Goal: Task Accomplishment & Management: Manage account settings

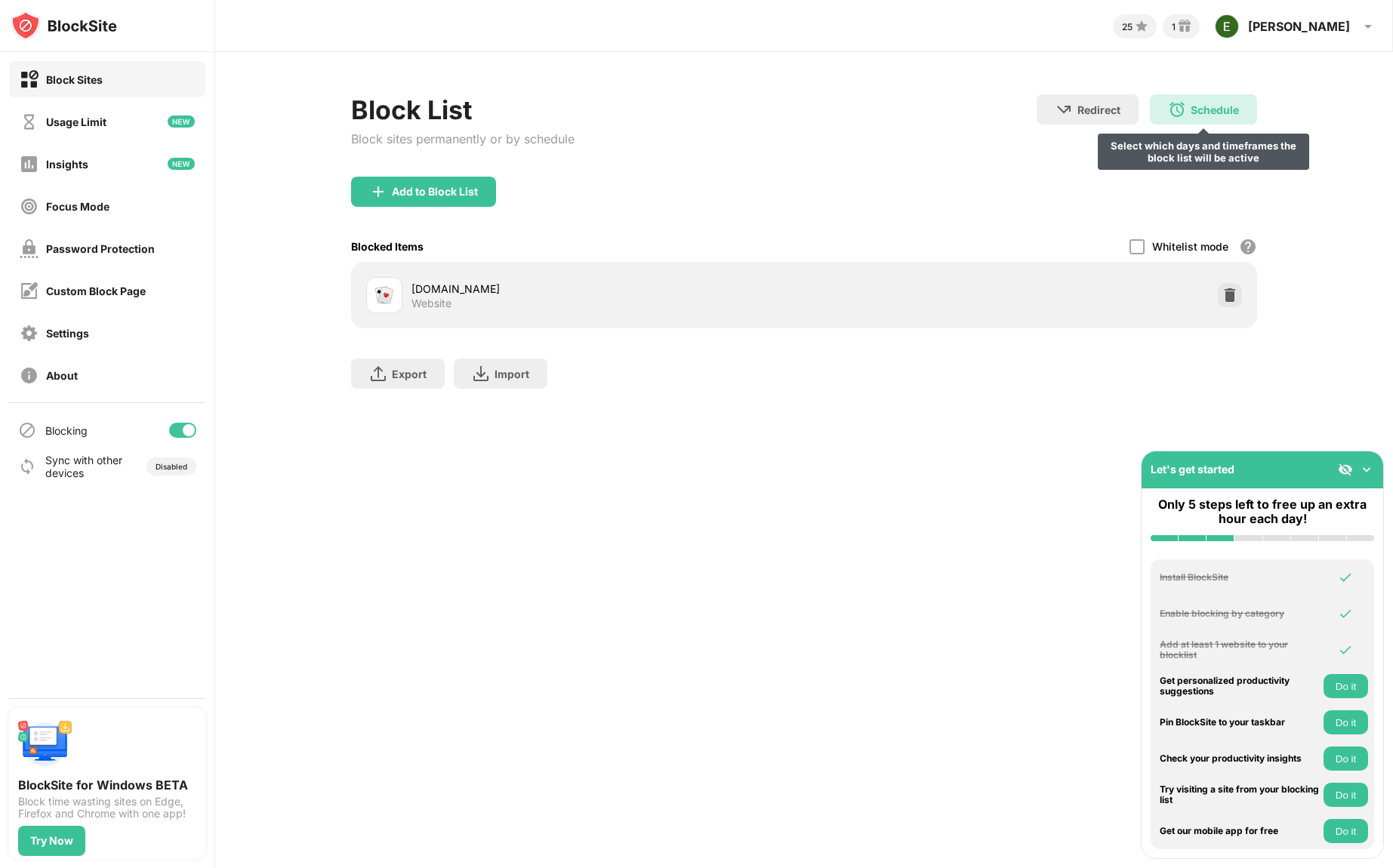
click at [1187, 105] on div "Schedule Select which days and timeframes the block list will be active" at bounding box center [1204, 110] width 107 height 31
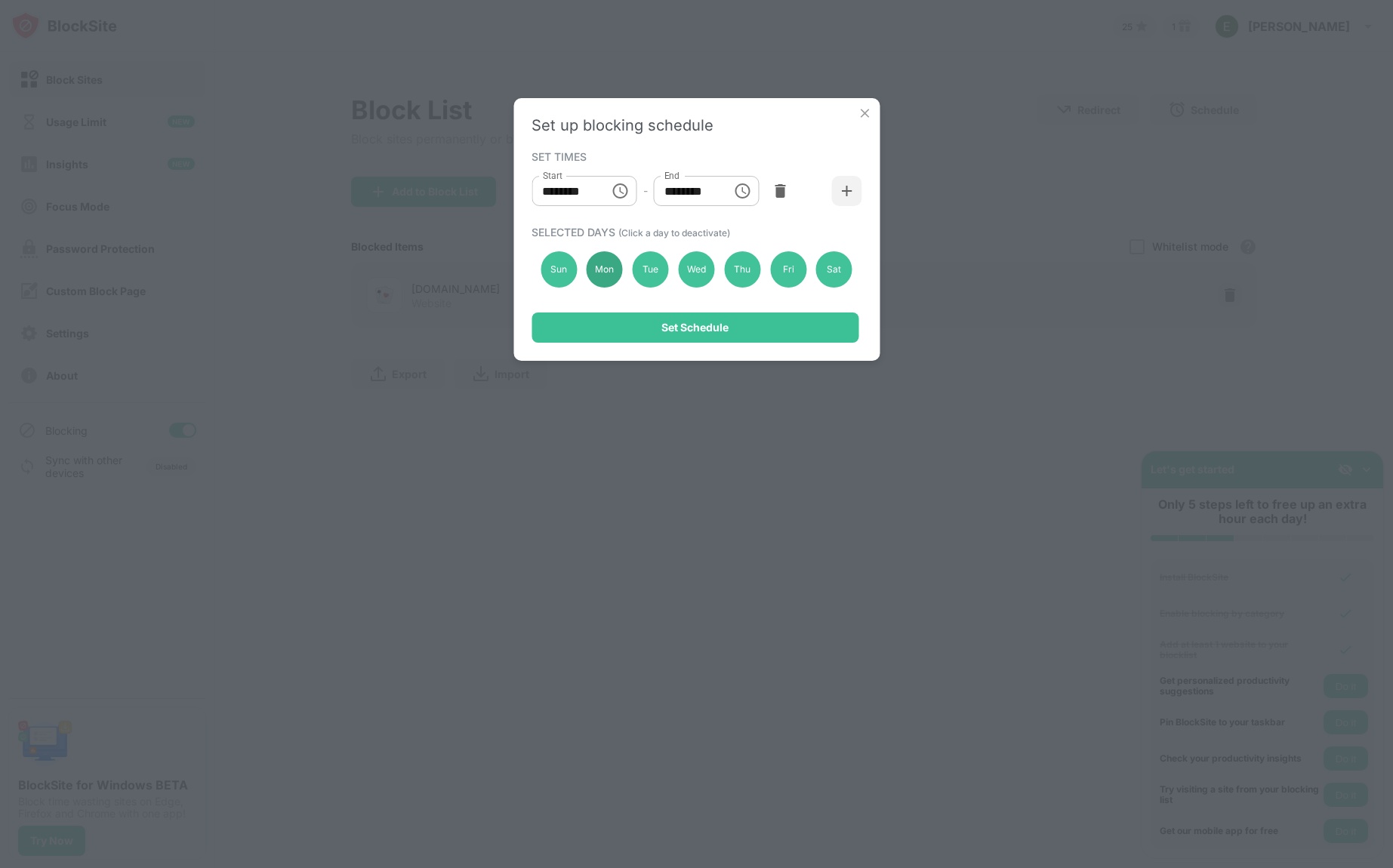
click at [608, 275] on div "Mon" at bounding box center [605, 269] width 37 height 37
click at [651, 278] on div "Tue" at bounding box center [651, 269] width 37 height 37
drag, startPoint x: 702, startPoint y: 271, endPoint x: 715, endPoint y: 270, distance: 13.0
click at [703, 270] on div "Wed" at bounding box center [696, 269] width 37 height 37
click at [742, 273] on div "Thu" at bounding box center [742, 269] width 37 height 37
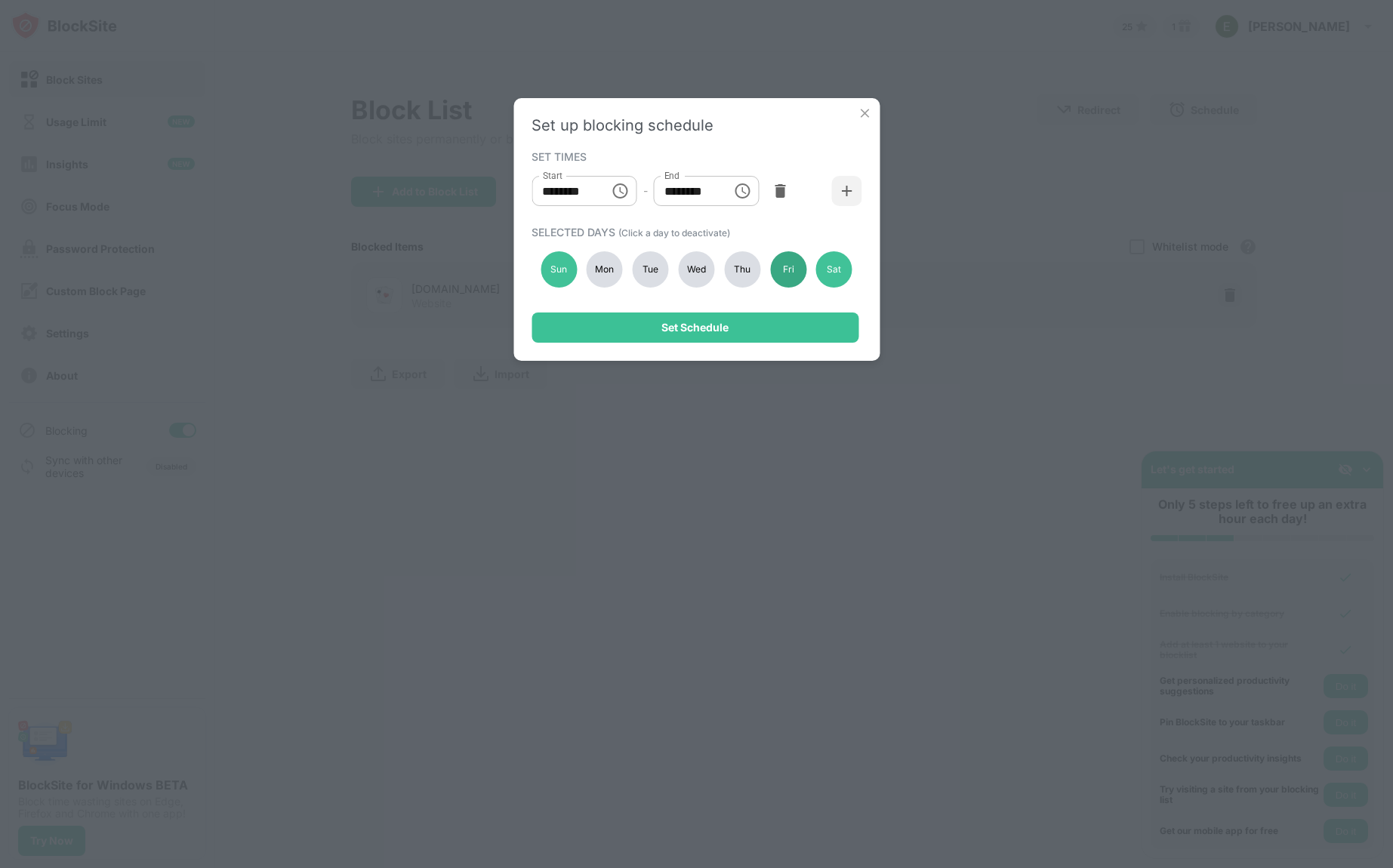
click at [795, 271] on div "Fri" at bounding box center [788, 269] width 37 height 37
click at [827, 270] on div "Sat" at bounding box center [834, 269] width 37 height 37
click at [618, 189] on icon "Choose time, selected time is 10:00 AM" at bounding box center [620, 190] width 18 height 18
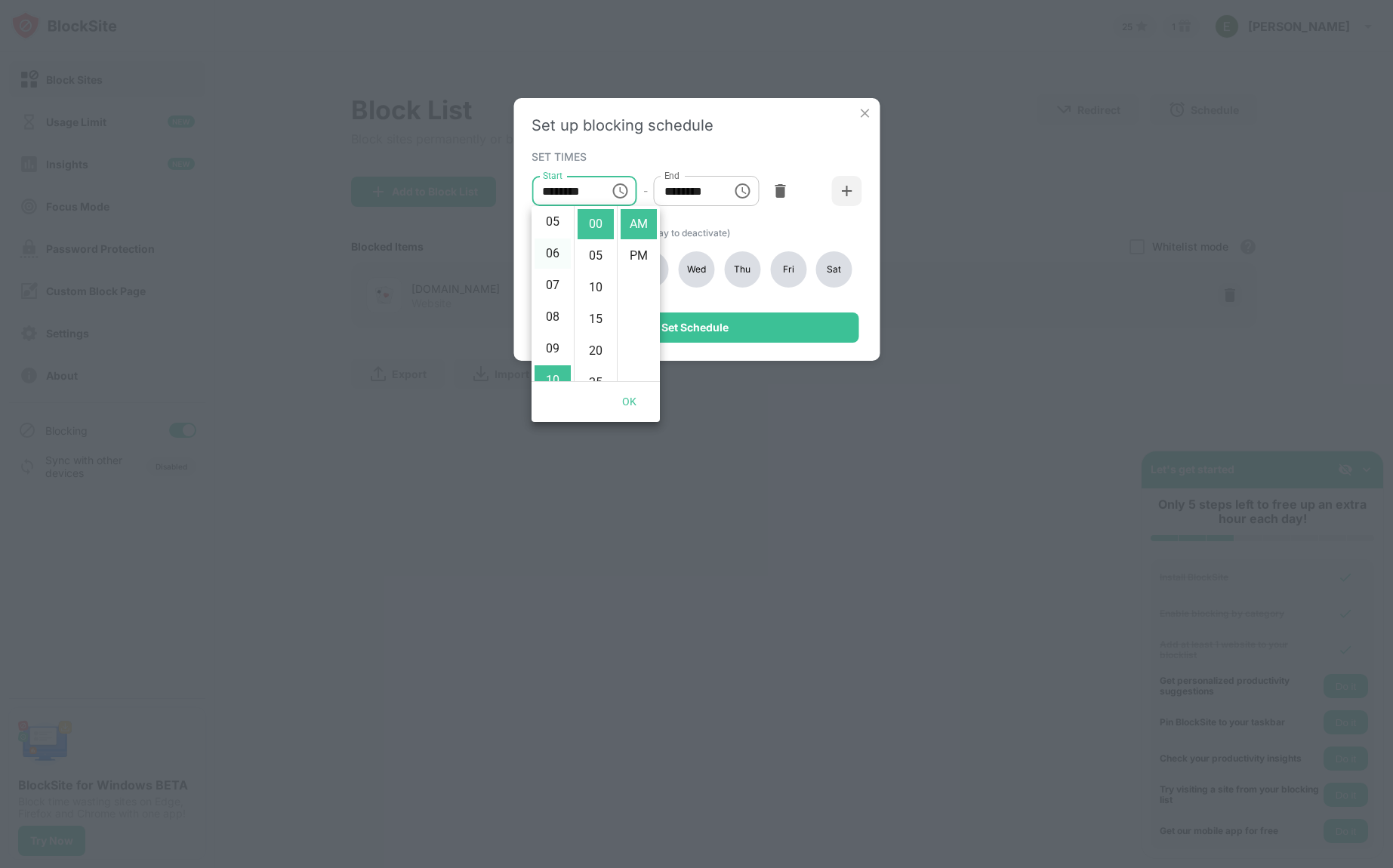
scroll to position [166, 0]
click at [550, 278] on li "07" at bounding box center [552, 280] width 37 height 31
type input "********"
click at [697, 190] on input "********" at bounding box center [688, 191] width 68 height 31
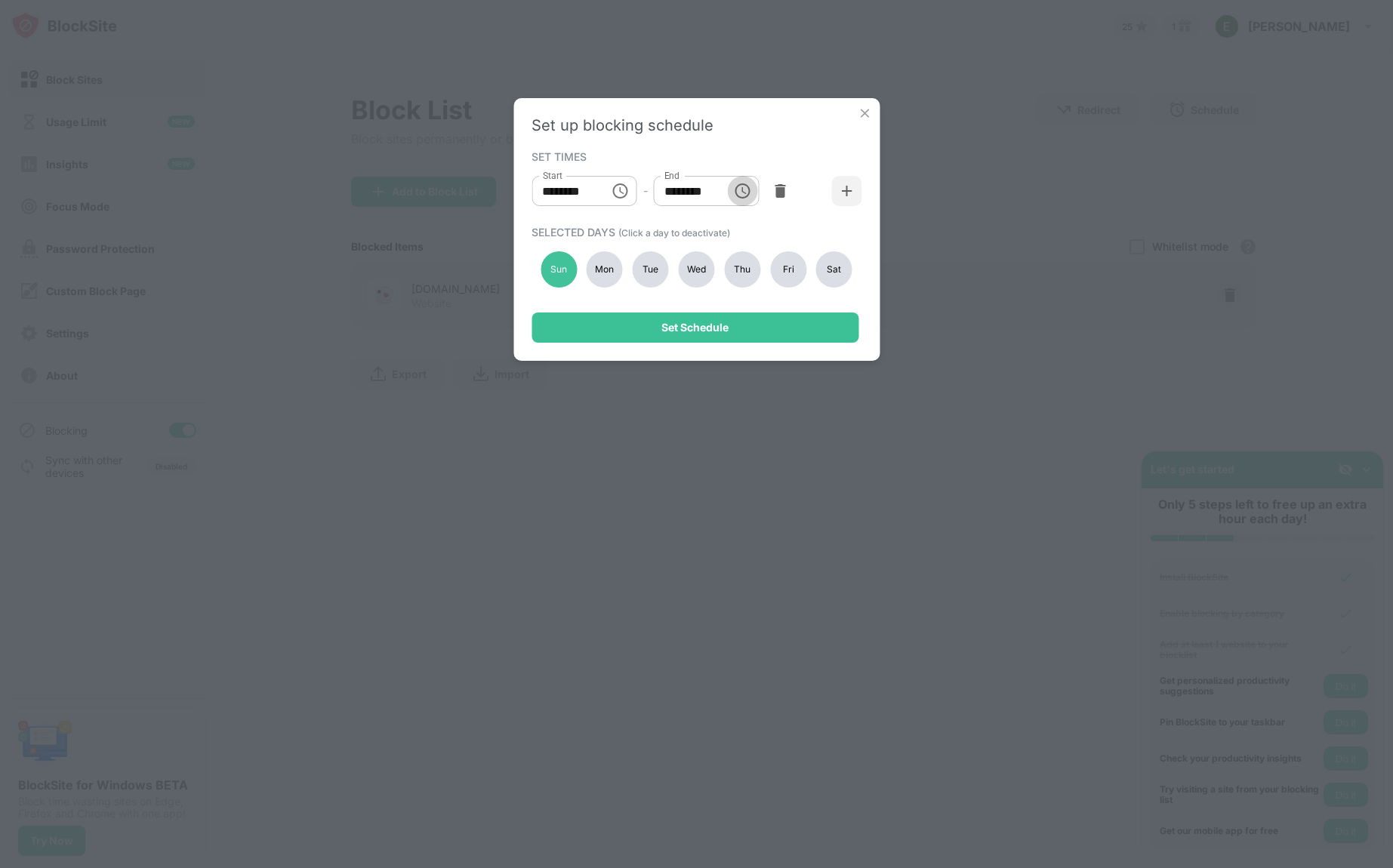
click at [741, 189] on icon "Choose time, selected time is 1:00 PM" at bounding box center [742, 190] width 18 height 18
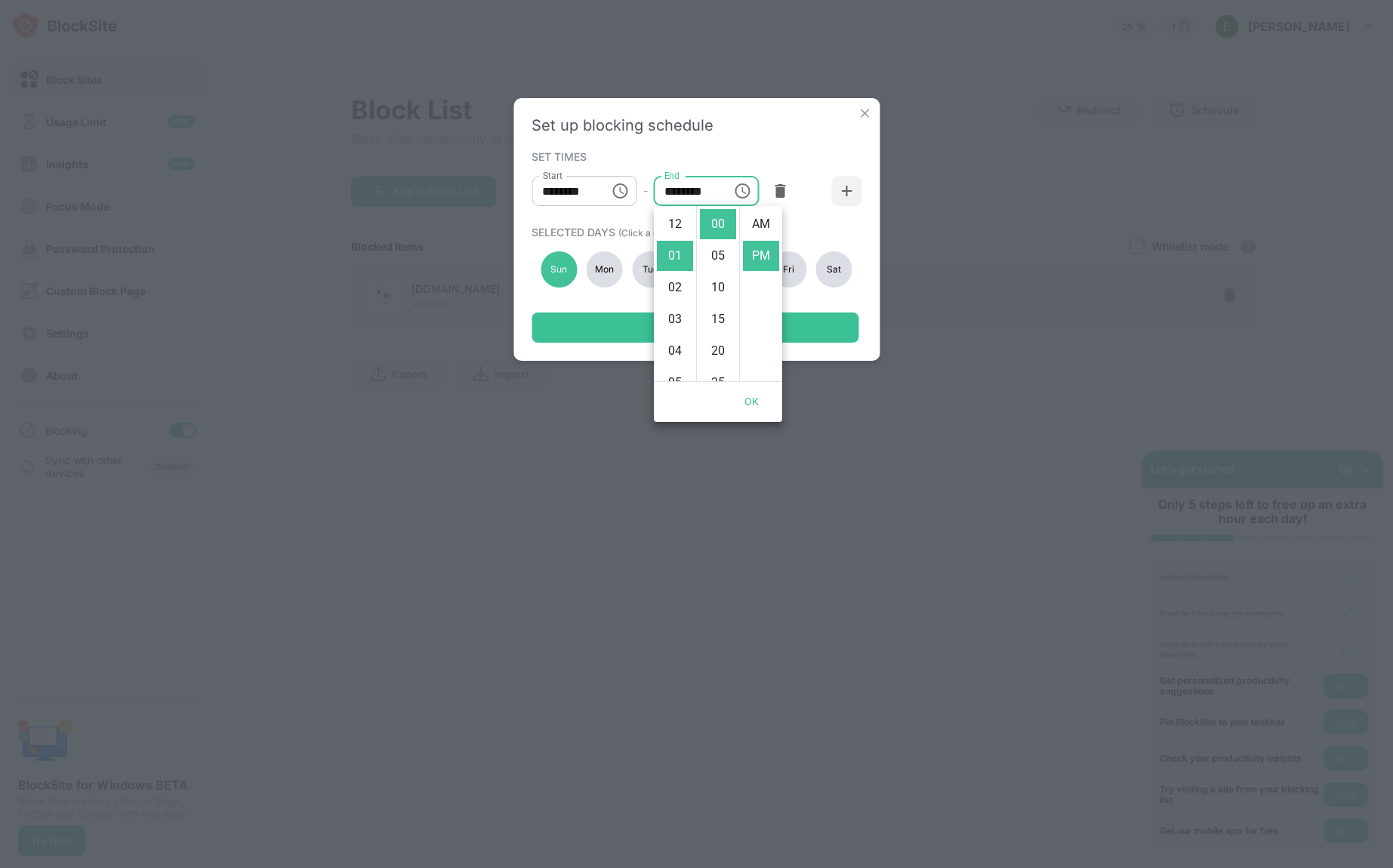
scroll to position [31, 0]
click at [670, 254] on li "02" at bounding box center [674, 256] width 37 height 31
type input "********"
click at [738, 143] on div "Set up blocking schedule SET TIMES Start ******** Start - End ******** End SELE…" at bounding box center [696, 229] width 366 height 262
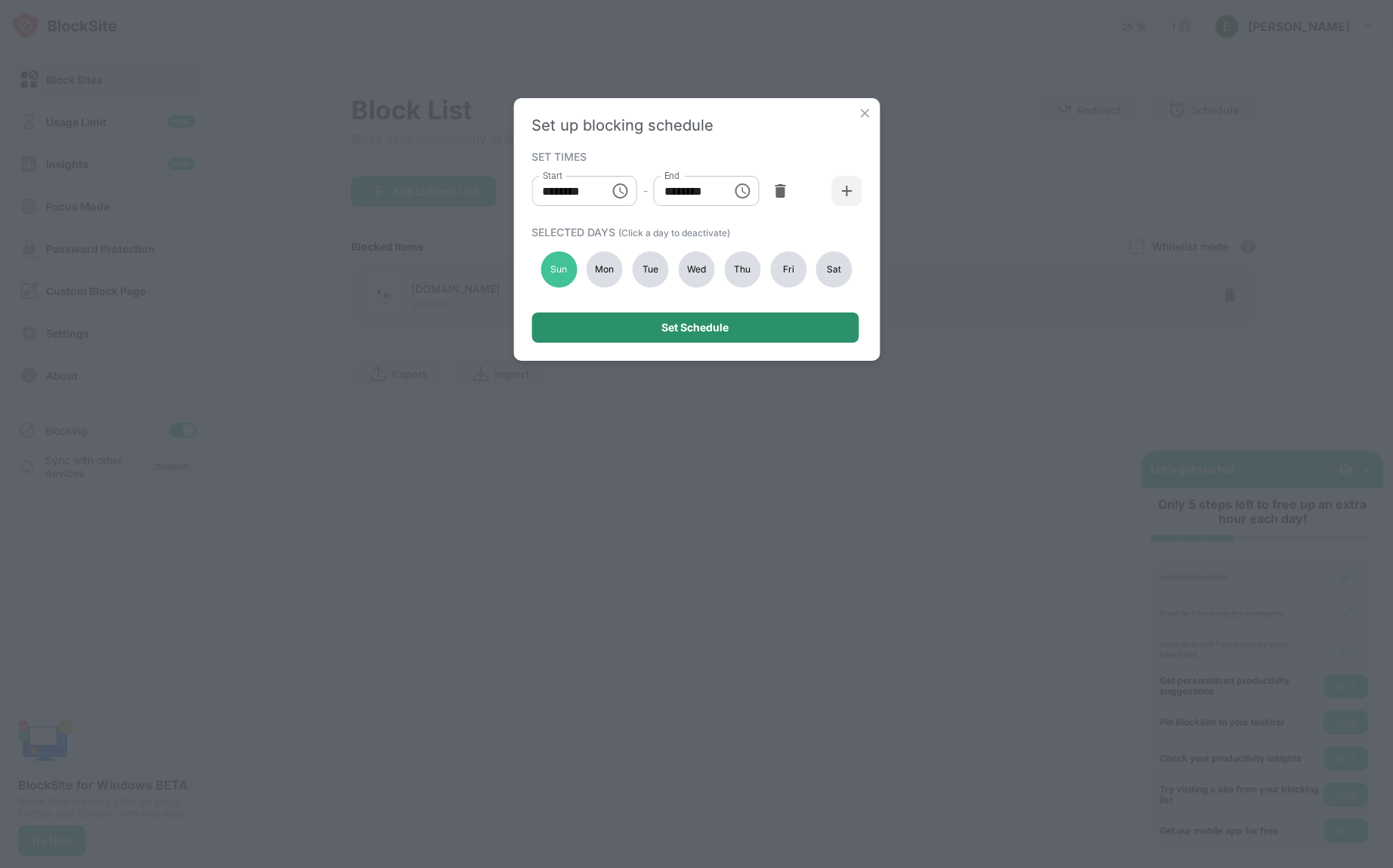
click at [701, 324] on div "Set Schedule" at bounding box center [695, 328] width 67 height 12
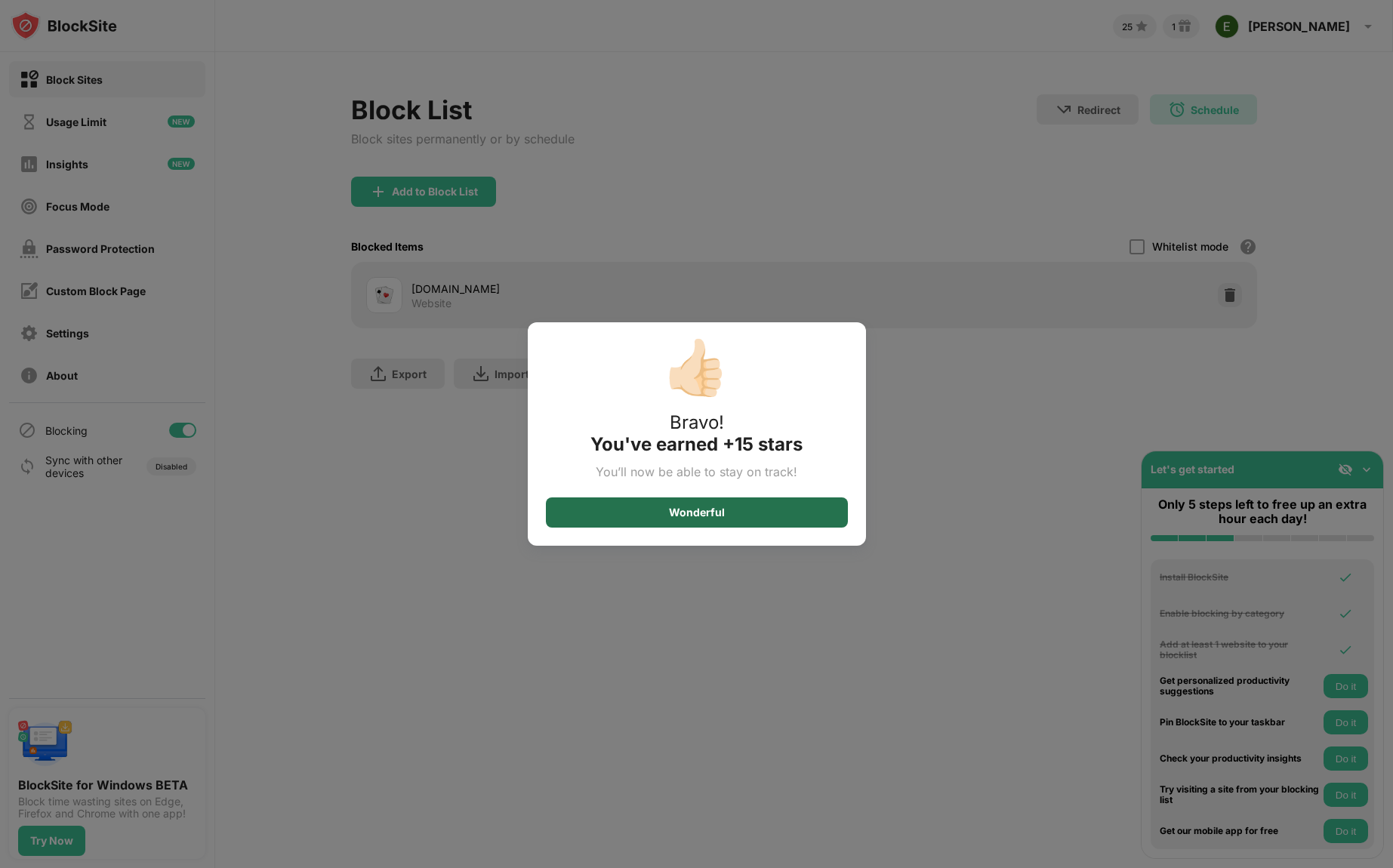
click at [684, 516] on div "Wonderful" at bounding box center [696, 512] width 56 height 12
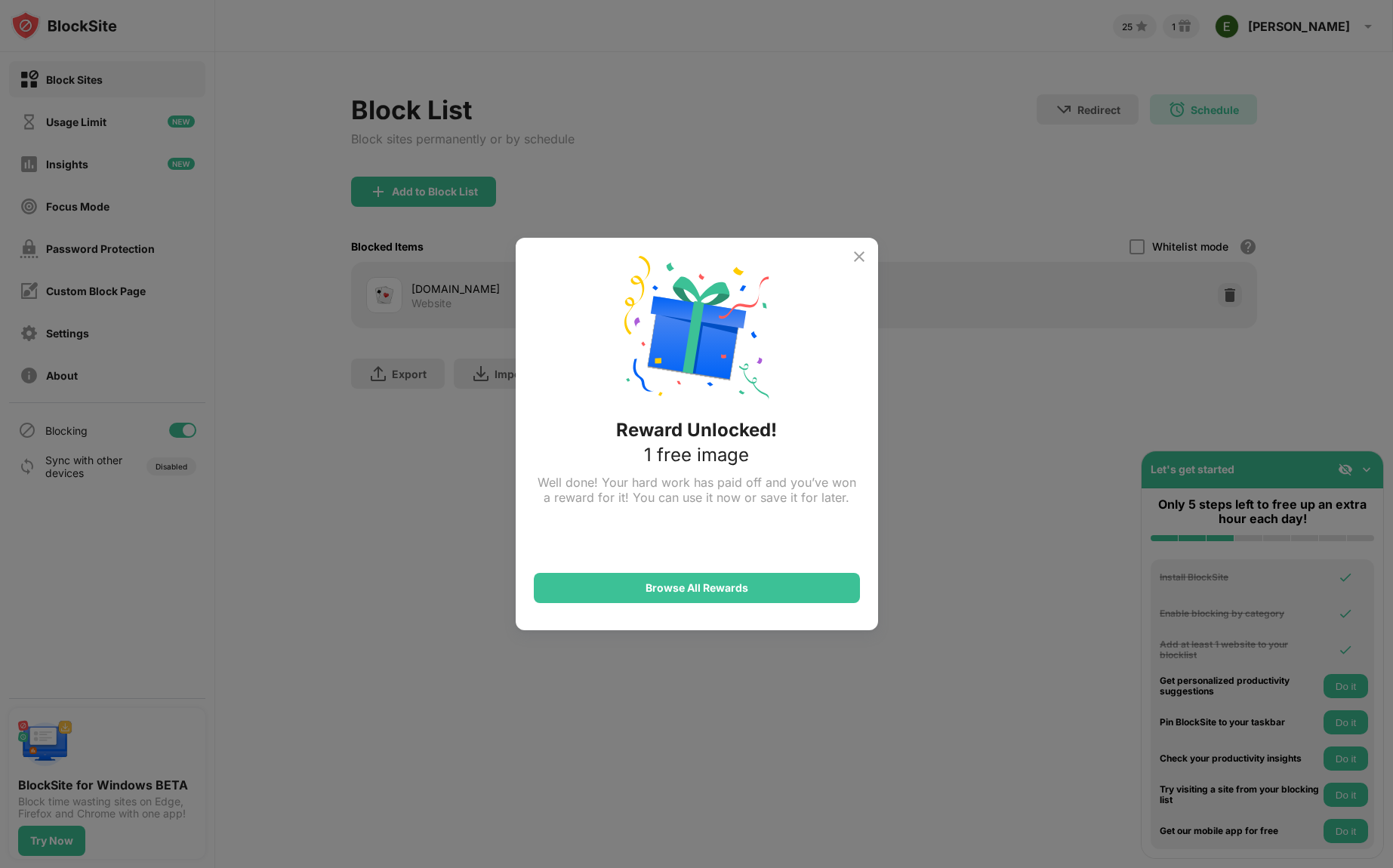
click at [862, 259] on img at bounding box center [859, 256] width 18 height 18
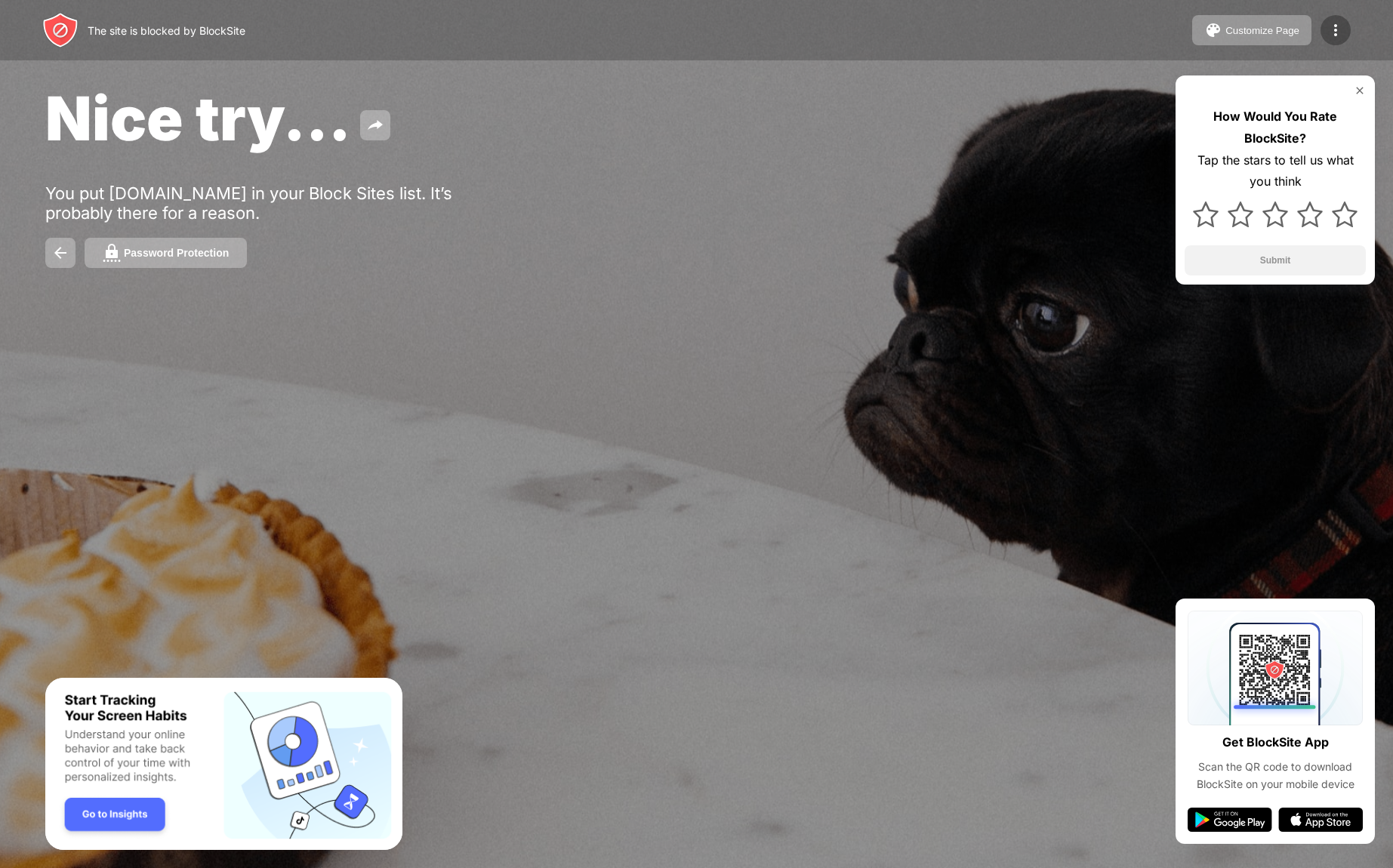
click at [1331, 28] on img at bounding box center [1335, 30] width 18 height 18
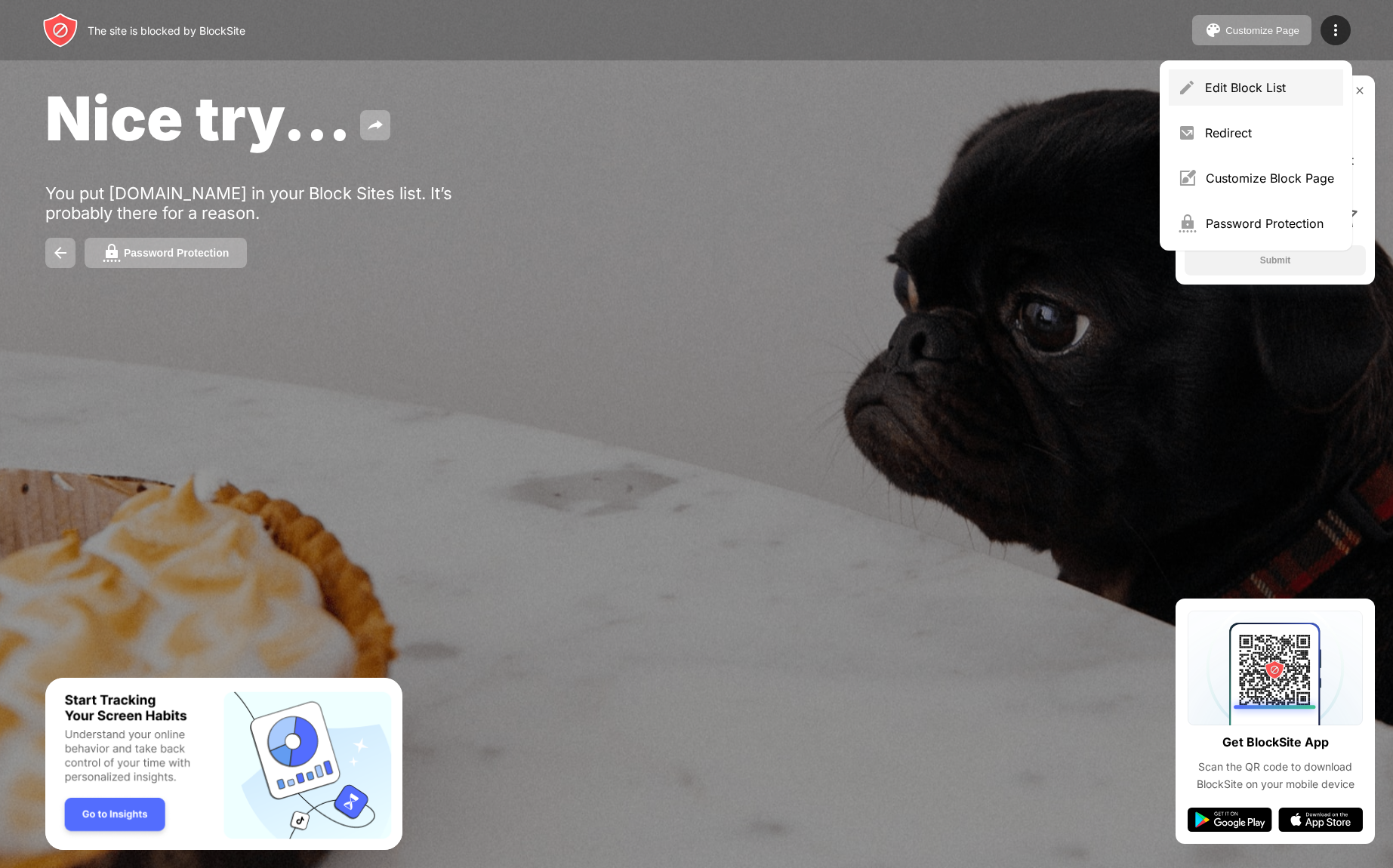
click at [1249, 83] on div "Edit Block List" at bounding box center [1270, 87] width 129 height 15
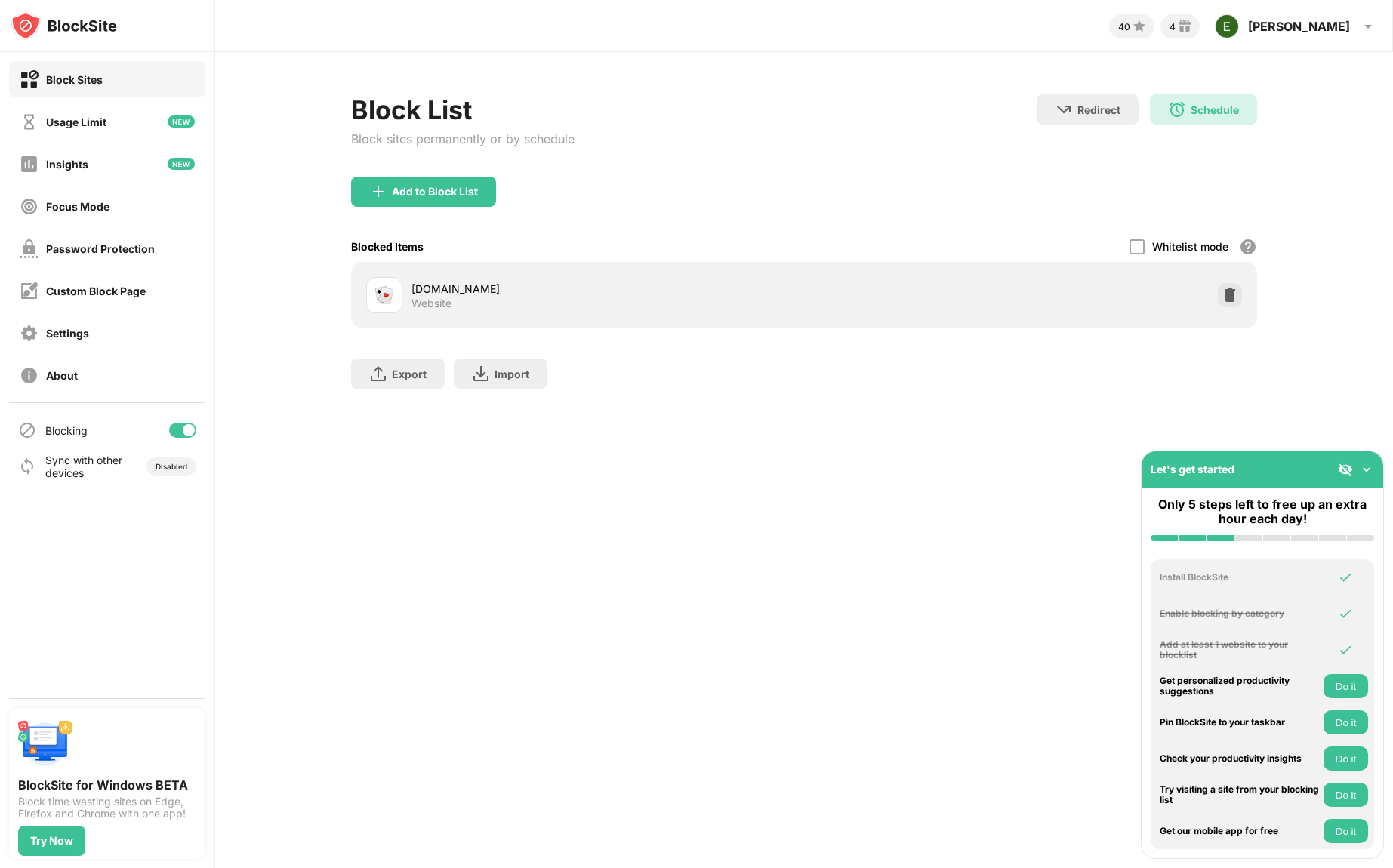
click at [581, 302] on div "worldofsolitaire.com Website" at bounding box center [607, 296] width 392 height 30
click at [1193, 116] on div "Schedule 07:00 to 14:00 Sun" at bounding box center [1204, 110] width 107 height 31
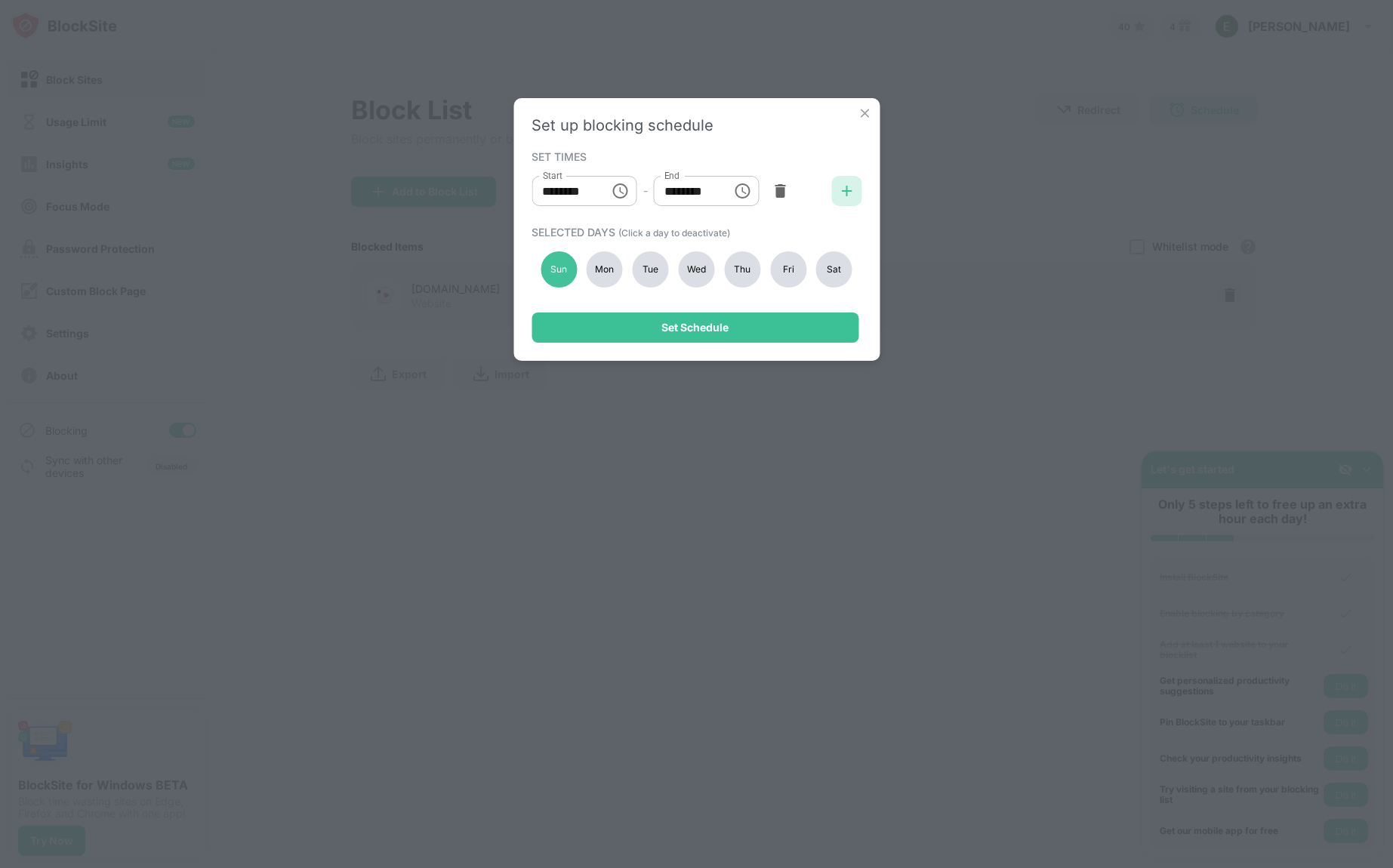
click at [845, 189] on img at bounding box center [846, 191] width 15 height 15
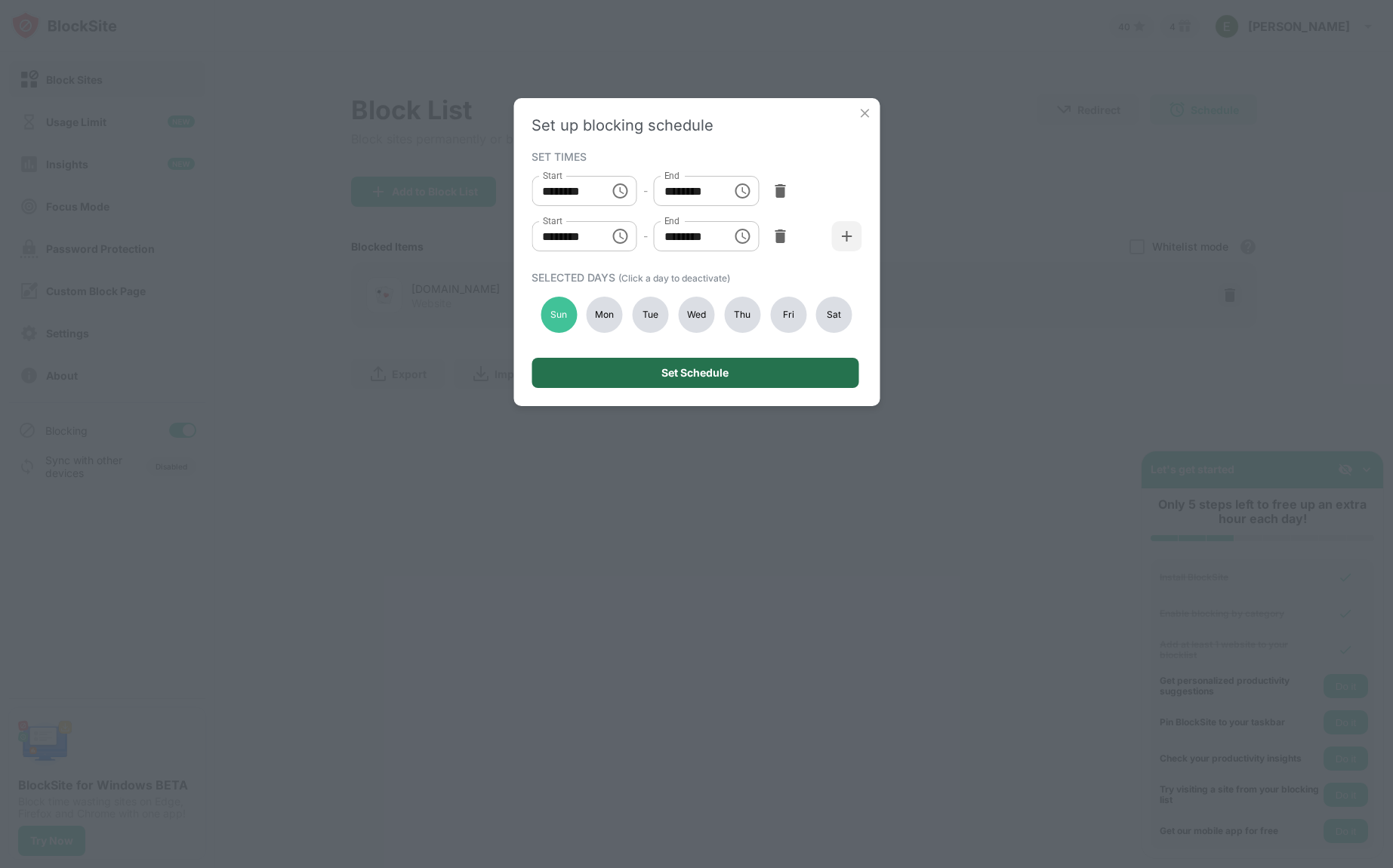
click at [734, 374] on div "Set Schedule" at bounding box center [695, 373] width 327 height 31
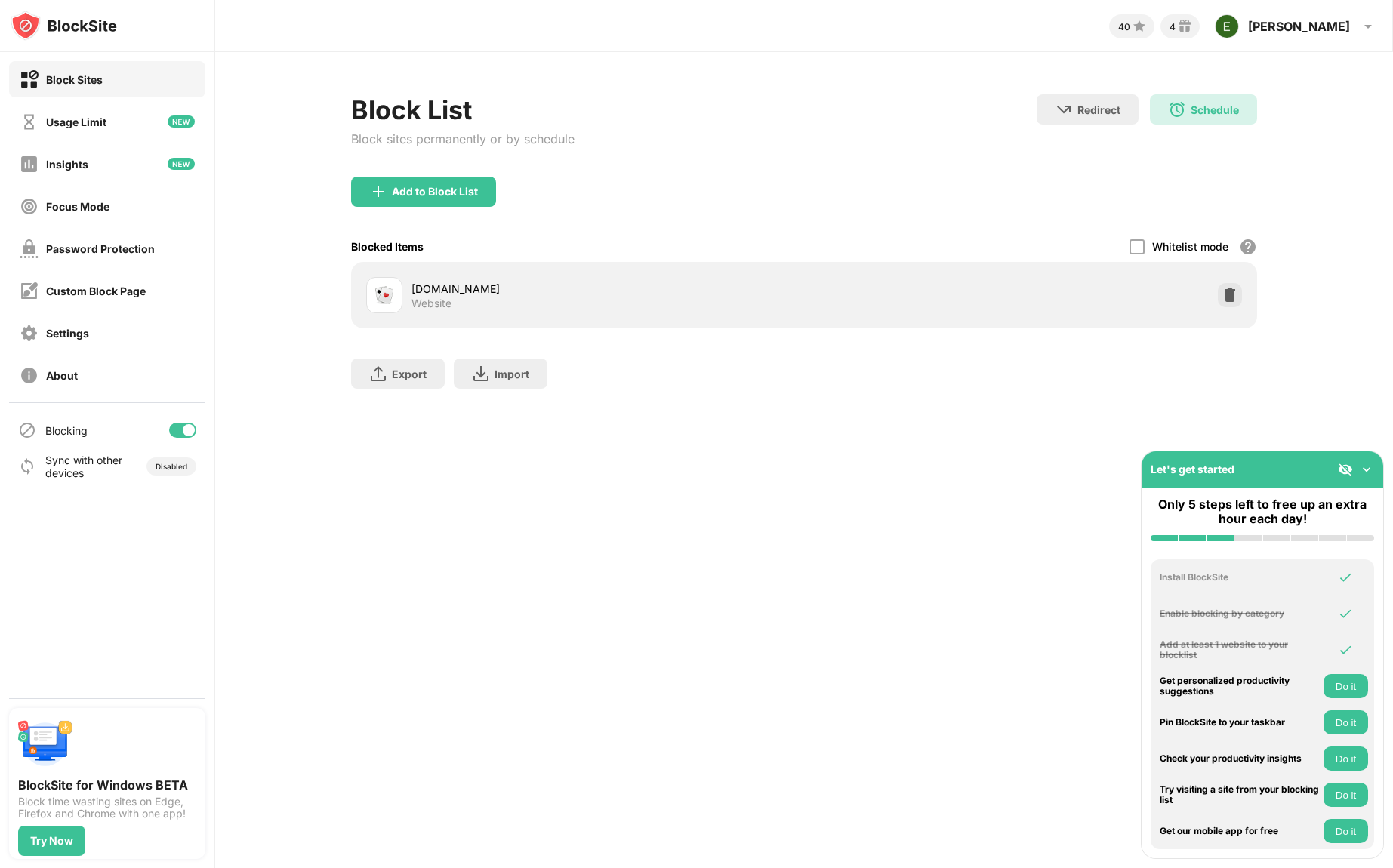
click at [673, 294] on div "[DOMAIN_NAME]" at bounding box center [607, 289] width 392 height 16
click at [465, 288] on div "[DOMAIN_NAME]" at bounding box center [607, 289] width 392 height 16
click at [445, 298] on div "Website" at bounding box center [431, 303] width 40 height 14
click at [386, 296] on img at bounding box center [384, 295] width 18 height 18
click at [1193, 106] on div "Schedule" at bounding box center [1215, 110] width 48 height 13
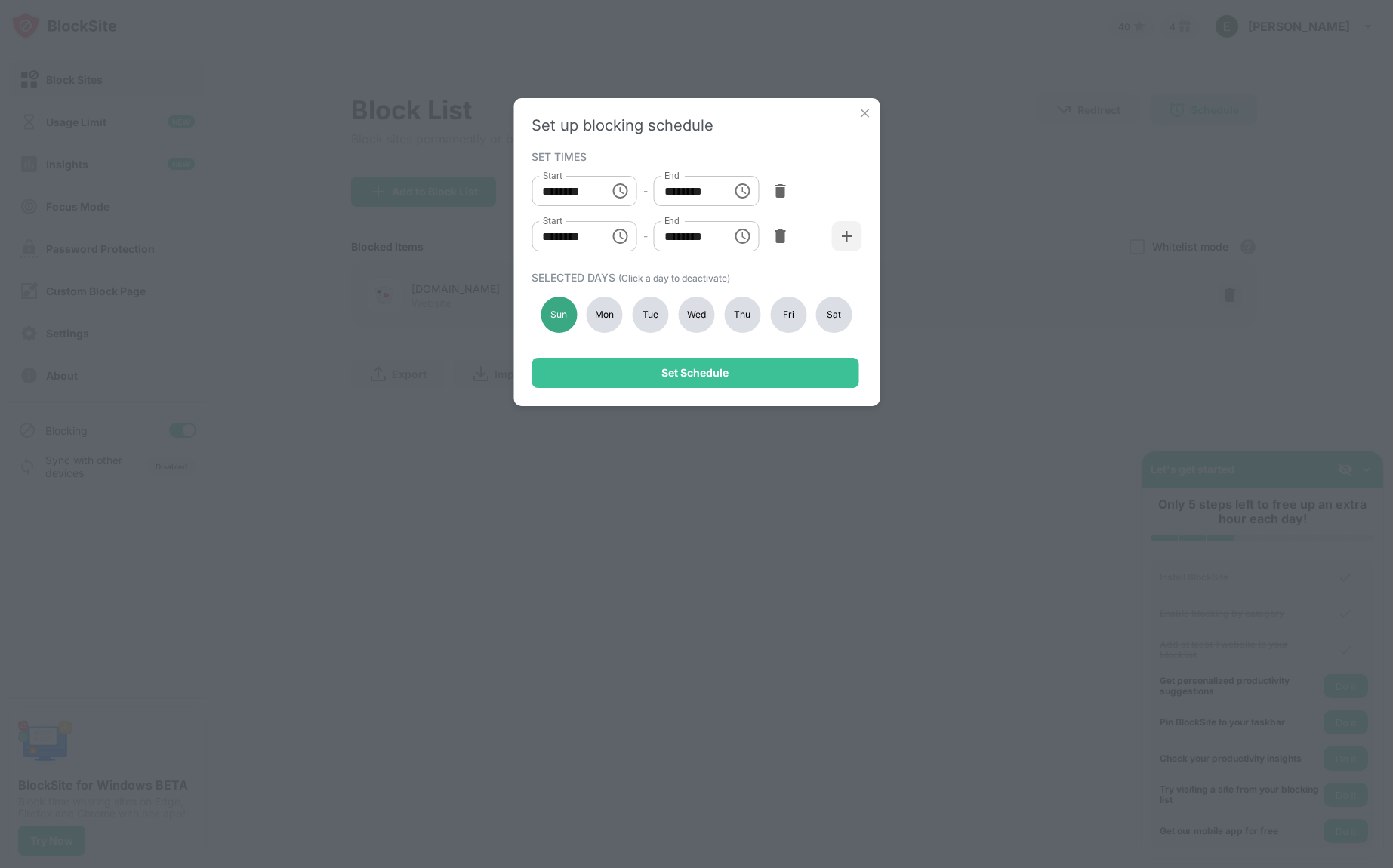
click at [560, 318] on div "Sun" at bounding box center [558, 314] width 37 height 37
click at [604, 320] on div "Mon" at bounding box center [605, 314] width 37 height 37
click at [648, 317] on div "Tue" at bounding box center [651, 314] width 37 height 37
click at [701, 315] on div "Wed" at bounding box center [696, 314] width 37 height 37
click at [734, 315] on div "Thu" at bounding box center [742, 314] width 37 height 37
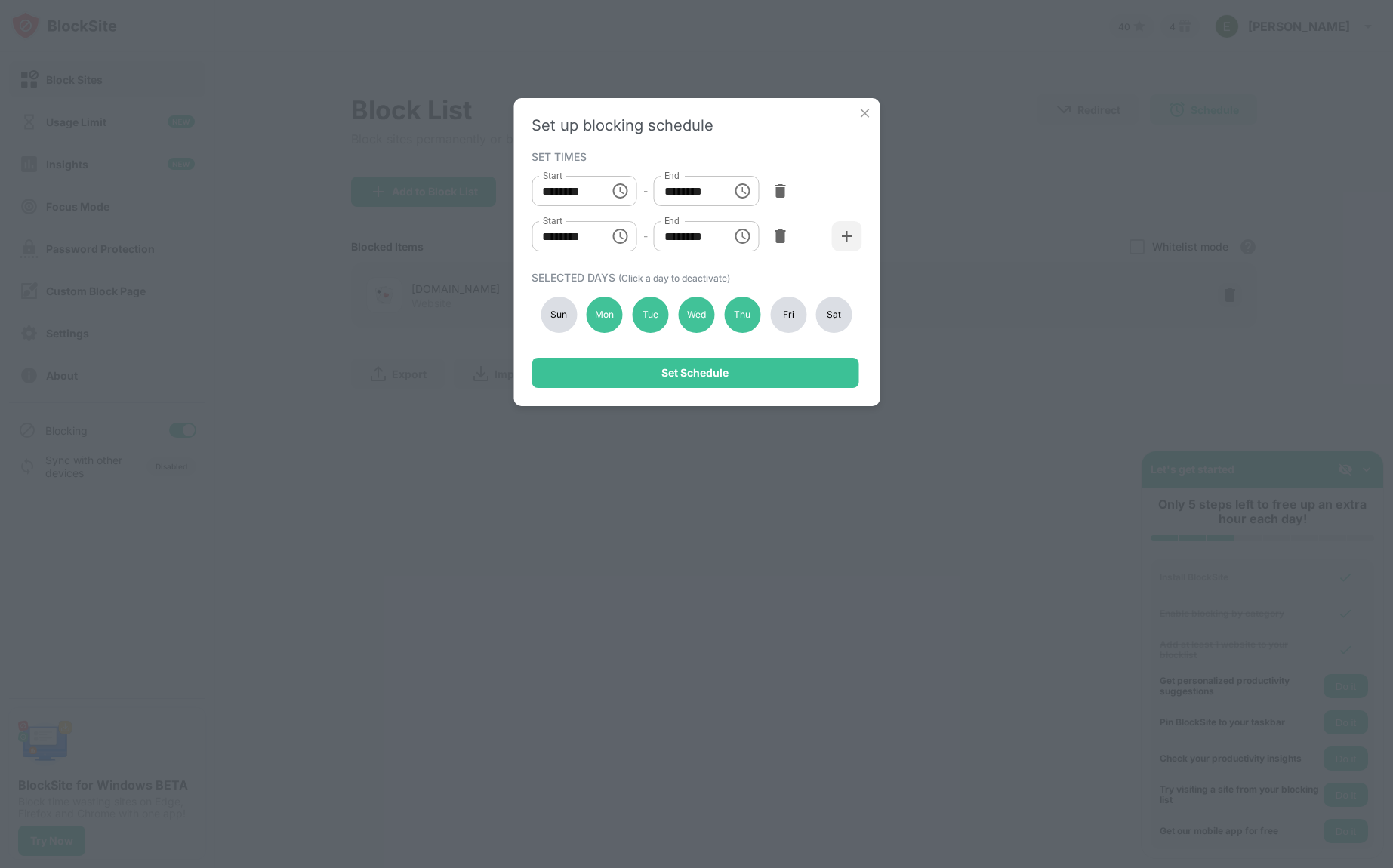
click at [787, 320] on div "Fri" at bounding box center [788, 314] width 37 height 37
click at [833, 319] on div "Sat" at bounding box center [834, 314] width 37 height 37
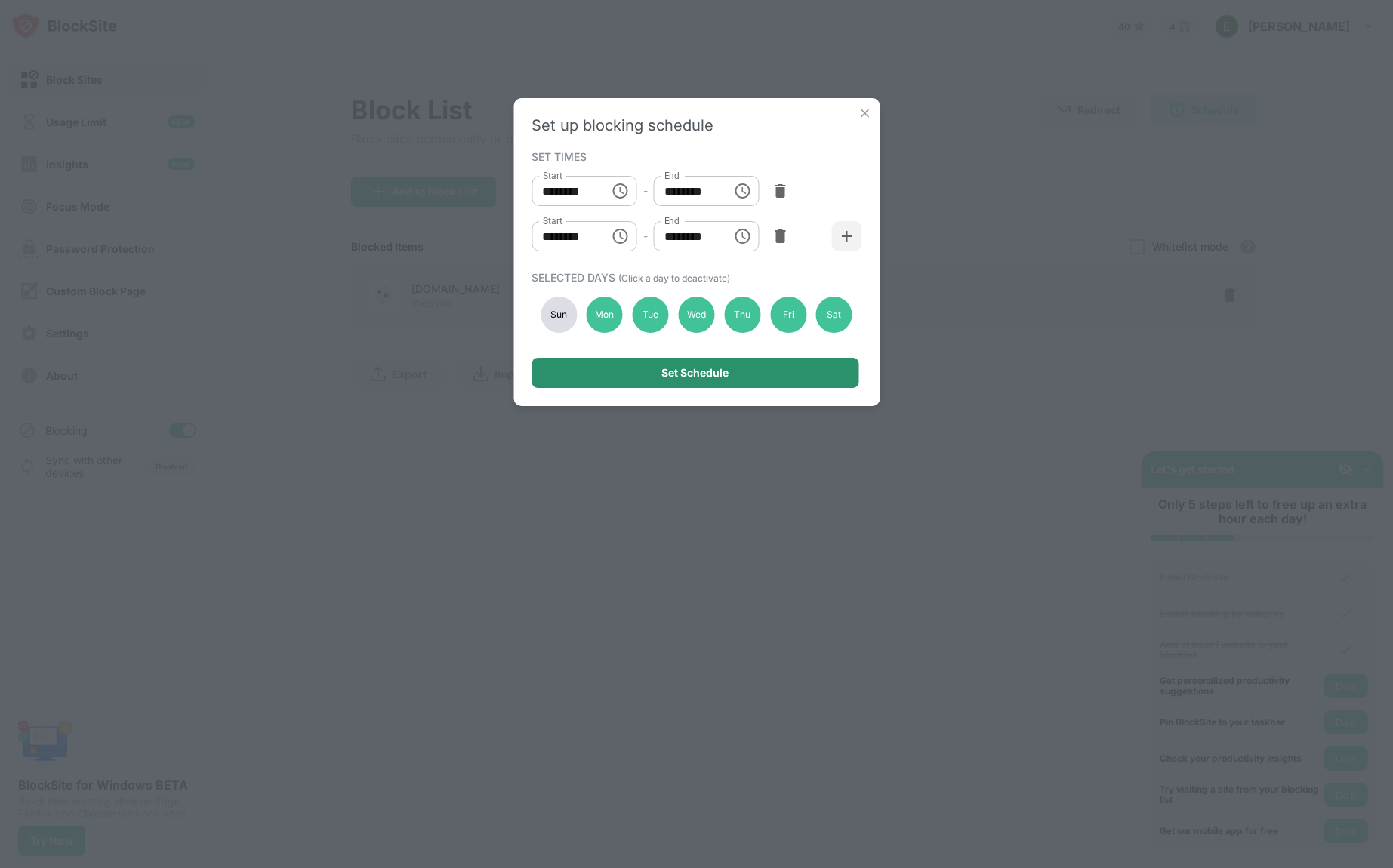
click at [716, 374] on div "Set Schedule" at bounding box center [695, 373] width 67 height 12
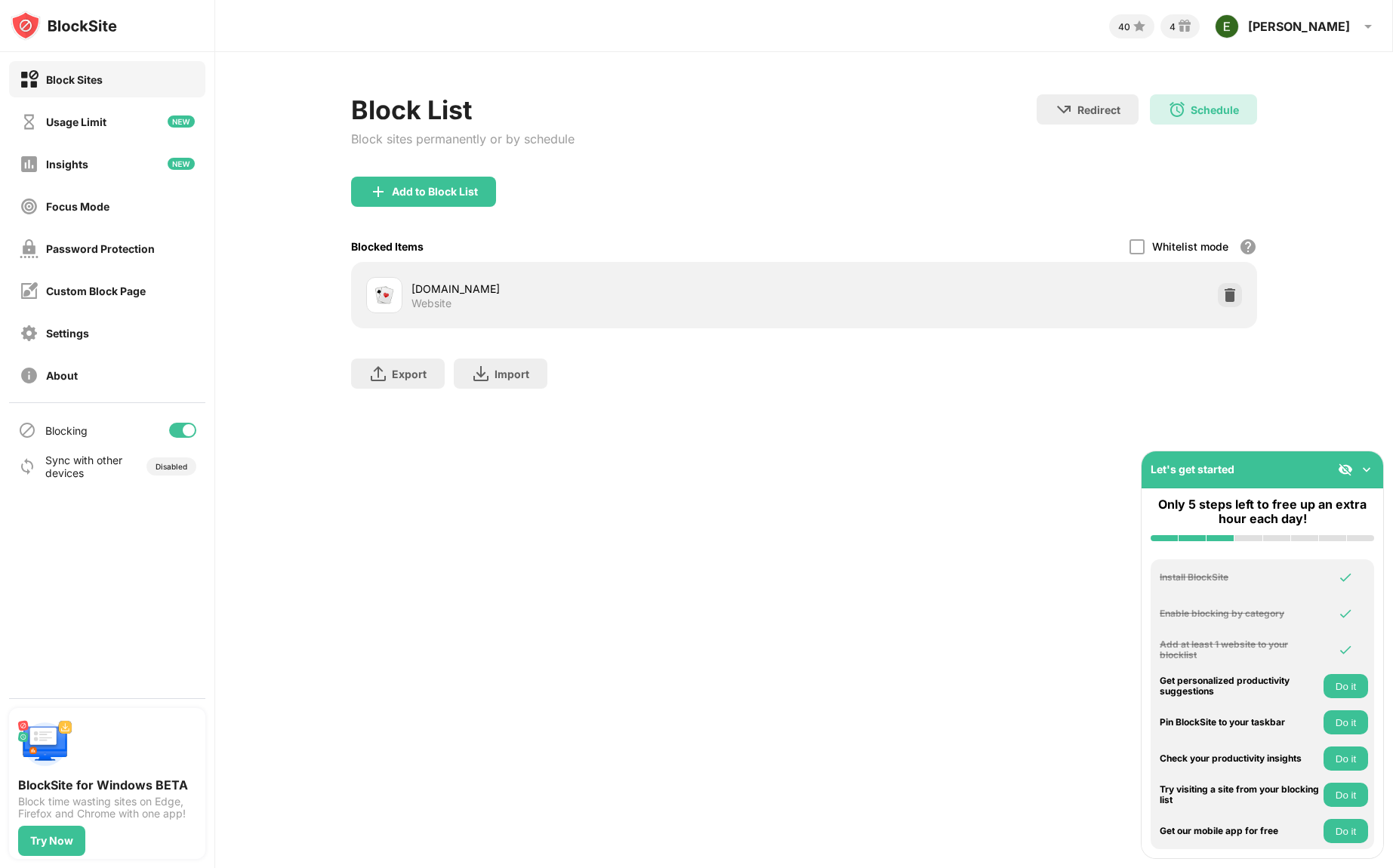
click at [626, 291] on div "[DOMAIN_NAME]" at bounding box center [607, 289] width 392 height 16
